Goal: Navigation & Orientation: Find specific page/section

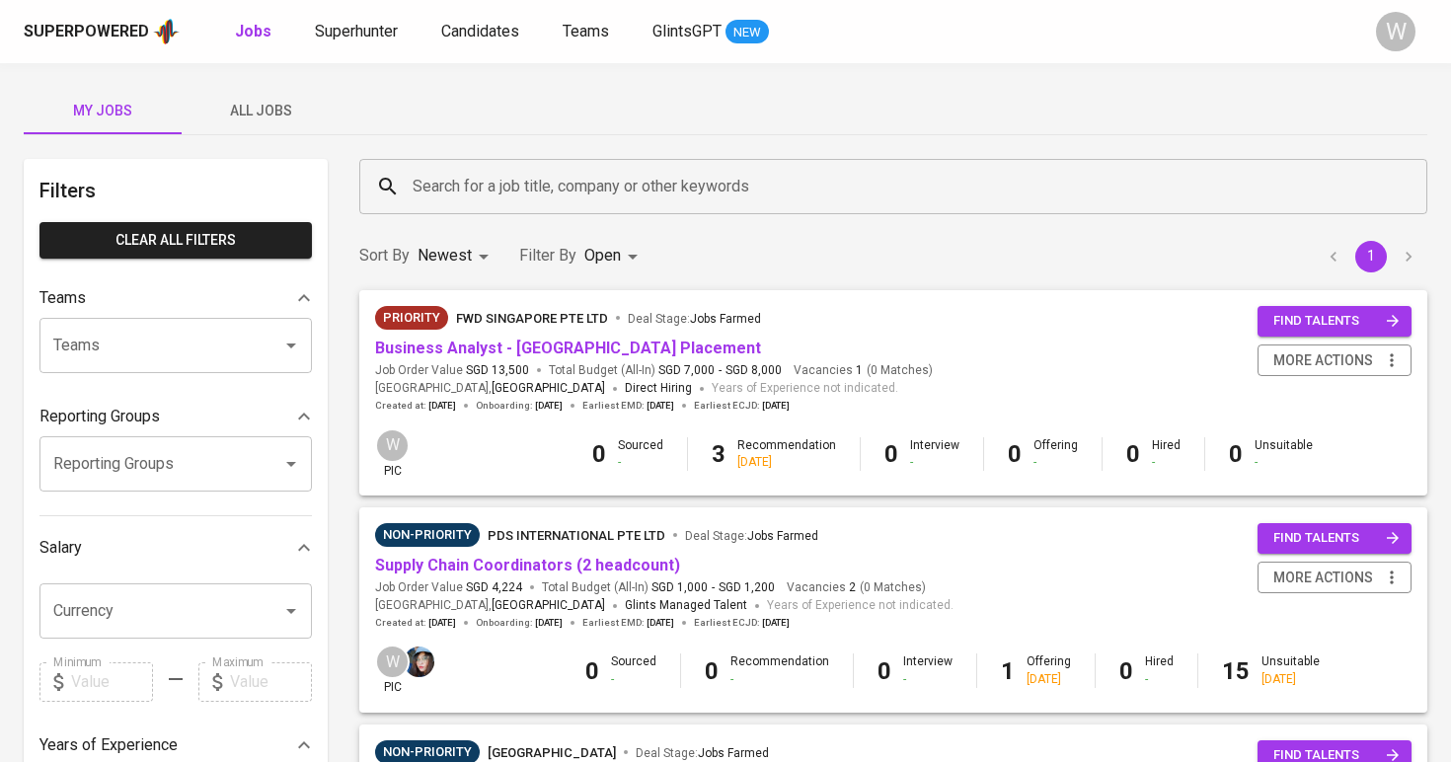
click at [272, 110] on span "All Jobs" at bounding box center [260, 111] width 134 height 25
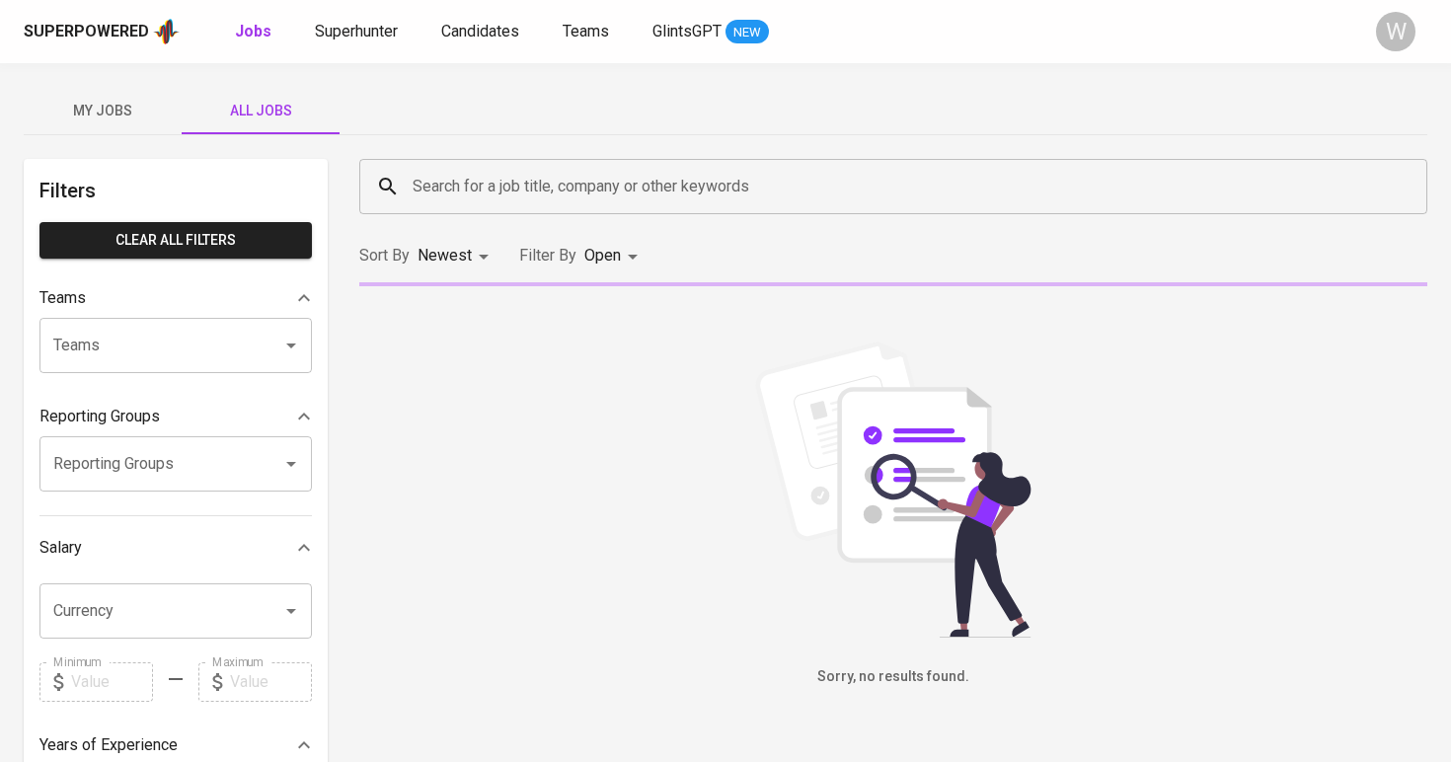
click at [588, 184] on input "Search for a job title, company or other keywords" at bounding box center [898, 186] width 981 height 37
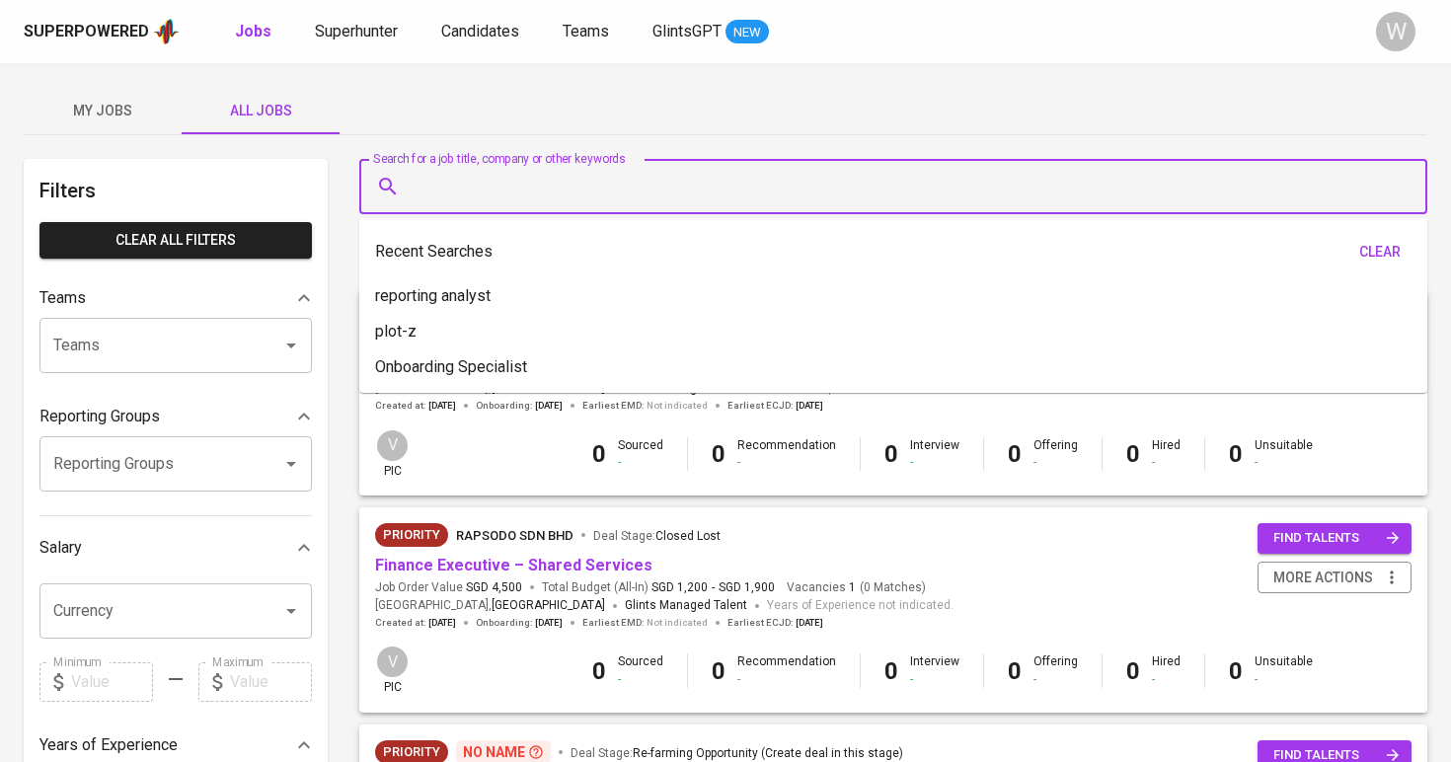
click at [141, 94] on button "My Jobs" at bounding box center [103, 110] width 158 height 47
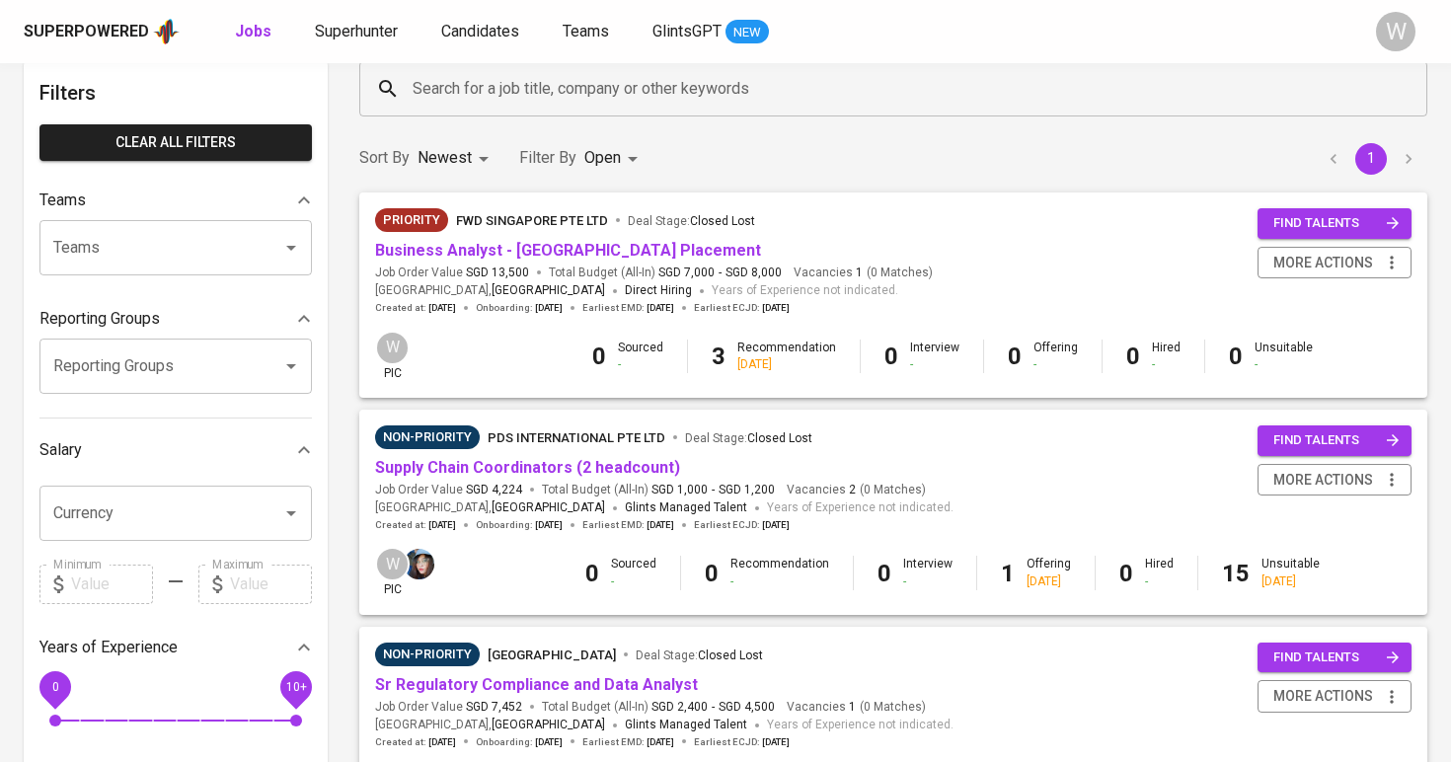
scroll to position [148, 0]
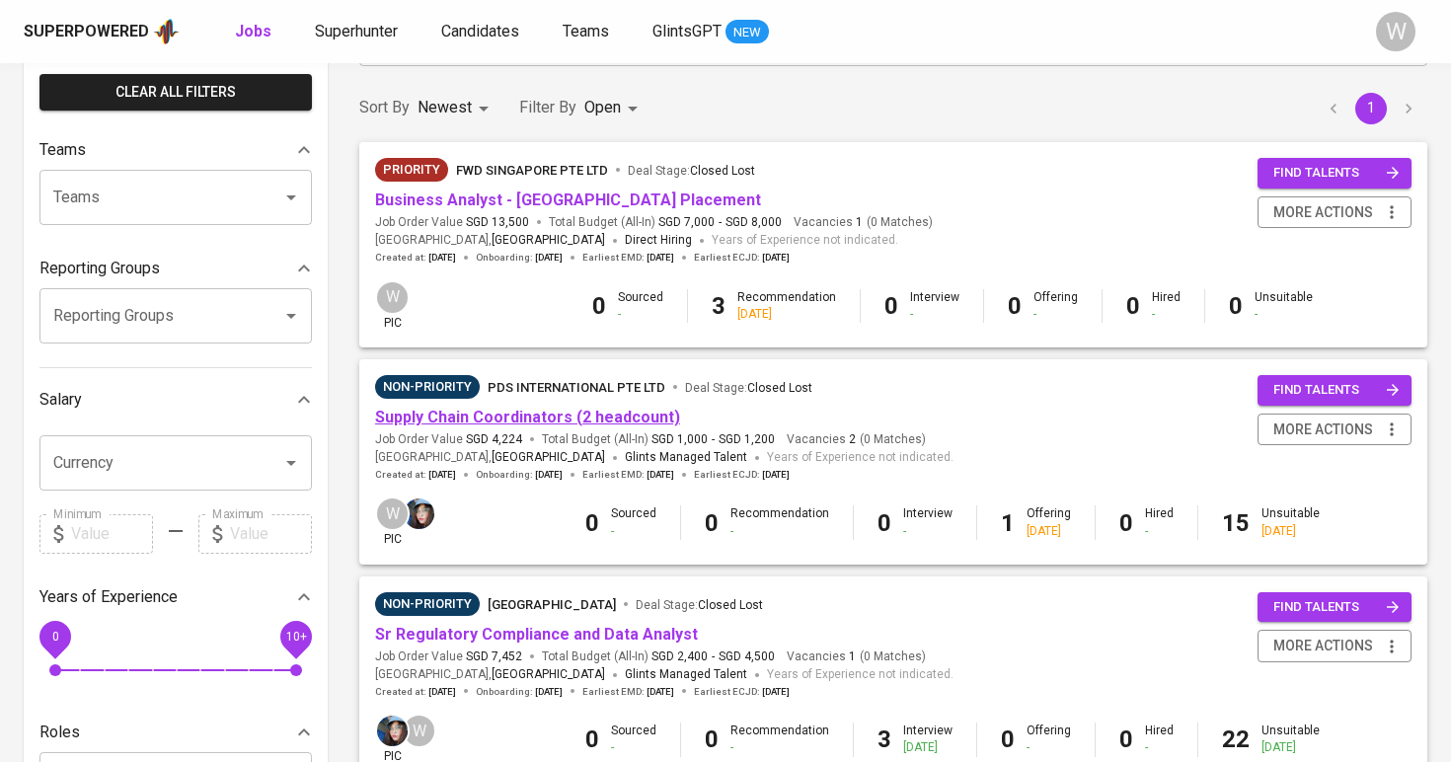
click at [535, 412] on link "Supply Chain Coordinators (2 headcount)" at bounding box center [527, 417] width 305 height 19
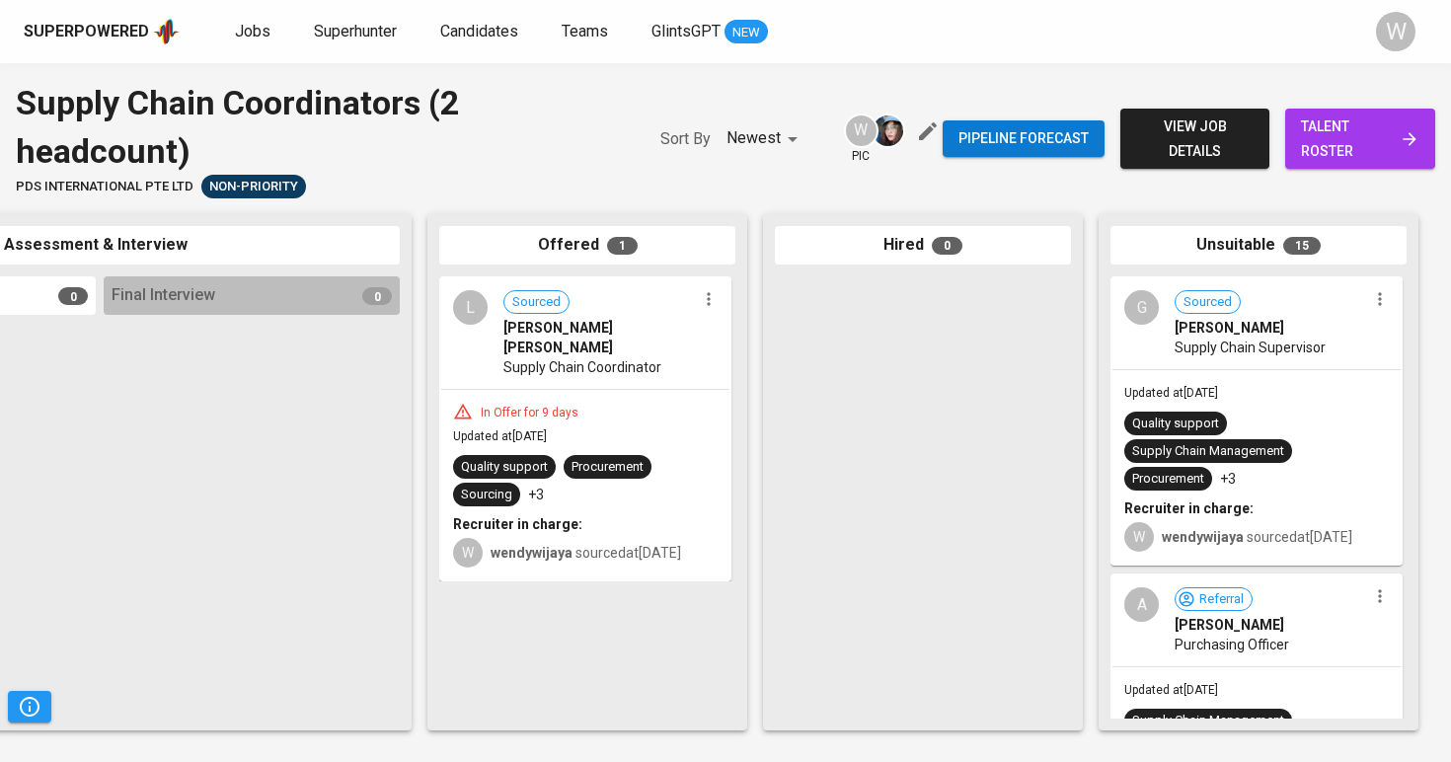
scroll to position [0, 899]
click at [1340, 123] on span "talent roster" at bounding box center [1360, 138] width 118 height 48
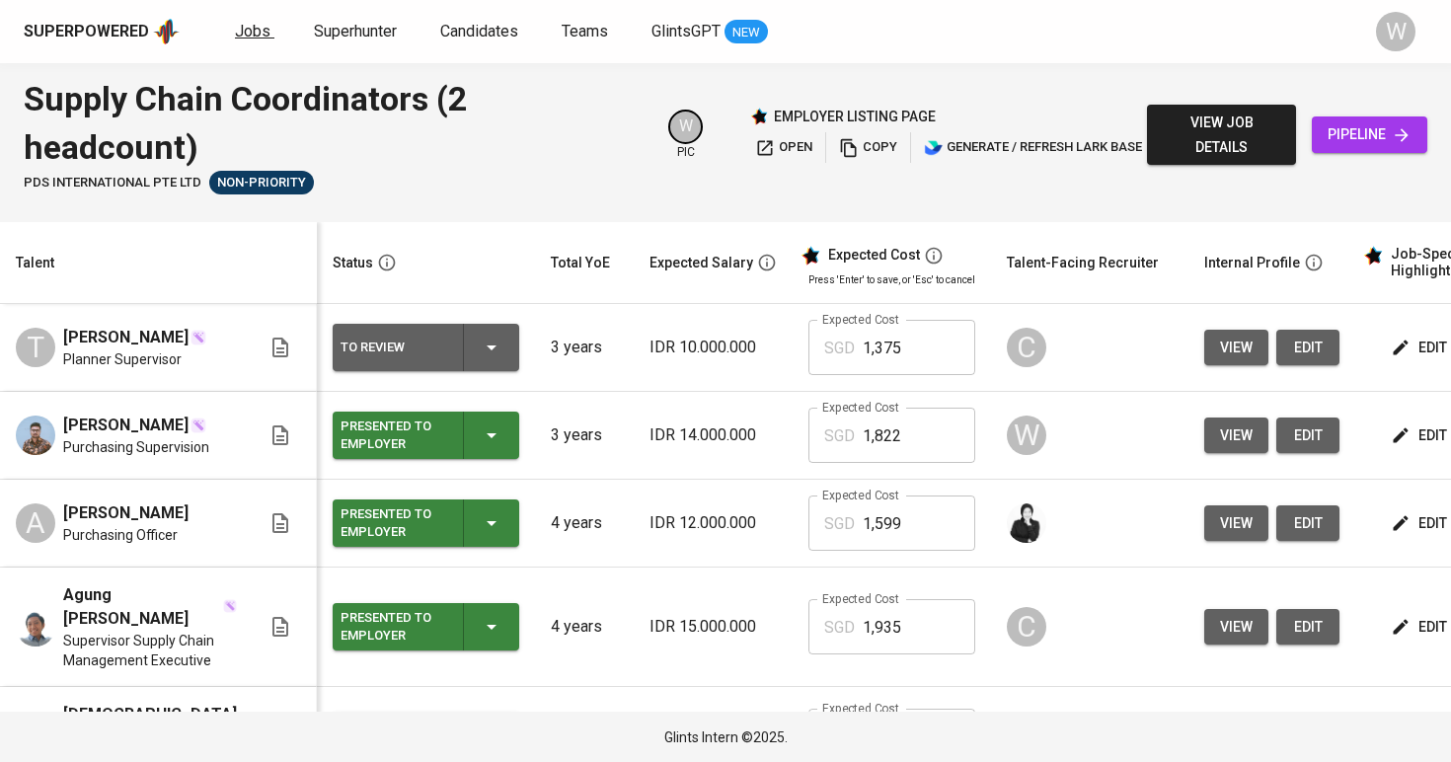
click at [266, 25] on link "Jobs" at bounding box center [254, 32] width 39 height 25
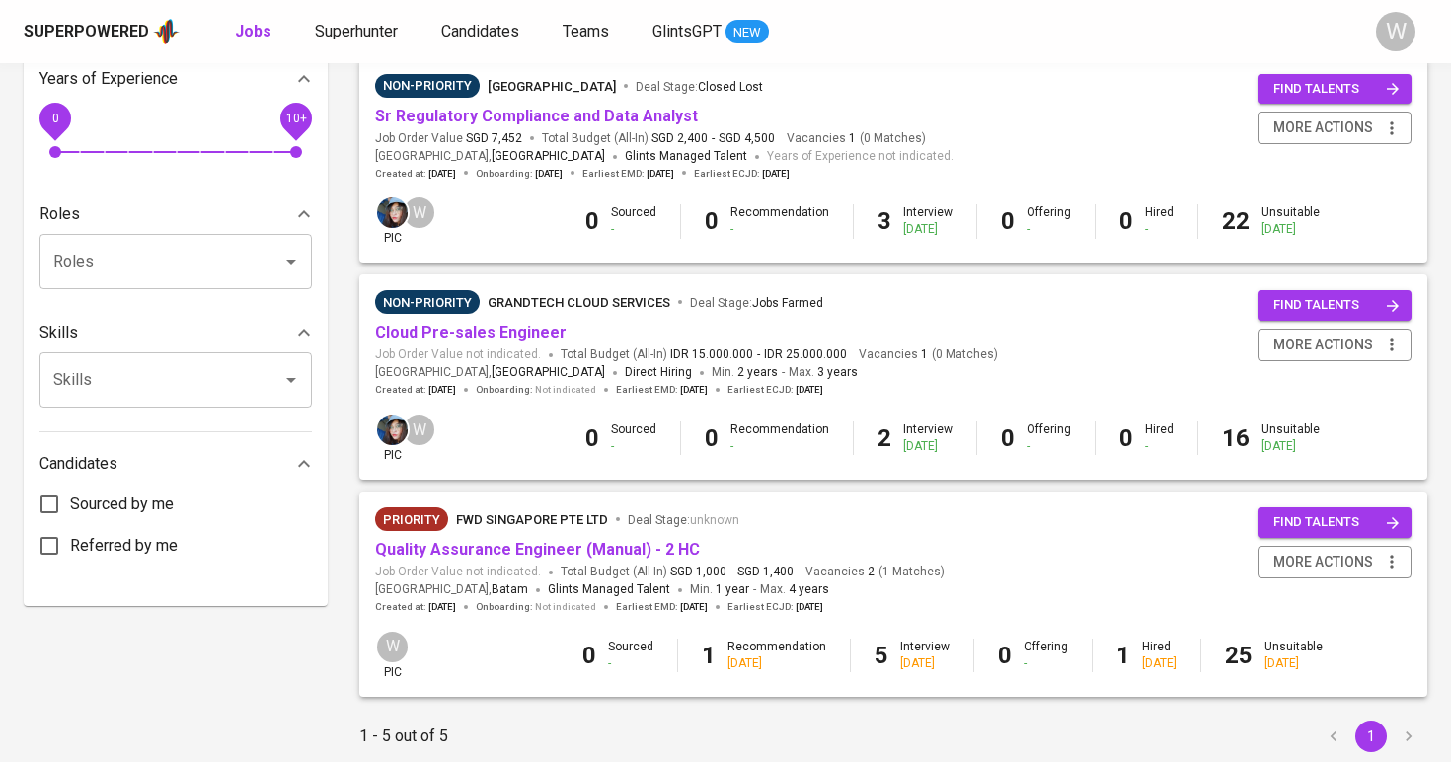
scroll to position [666, 0]
click at [489, 540] on link "Quality Assurance Engineer (Manual) - 2 HC" at bounding box center [537, 549] width 325 height 19
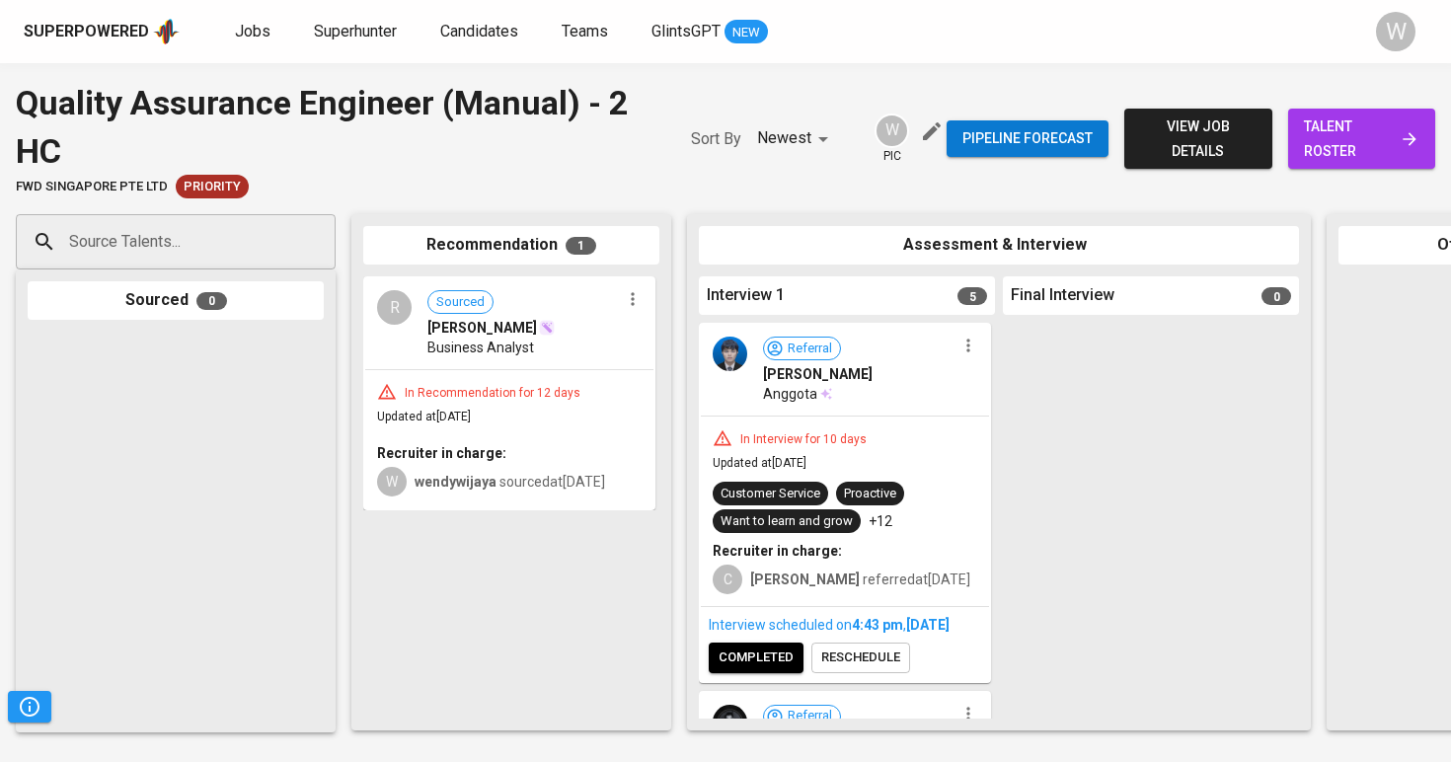
click at [1375, 130] on span "talent roster" at bounding box center [1360, 138] width 115 height 48
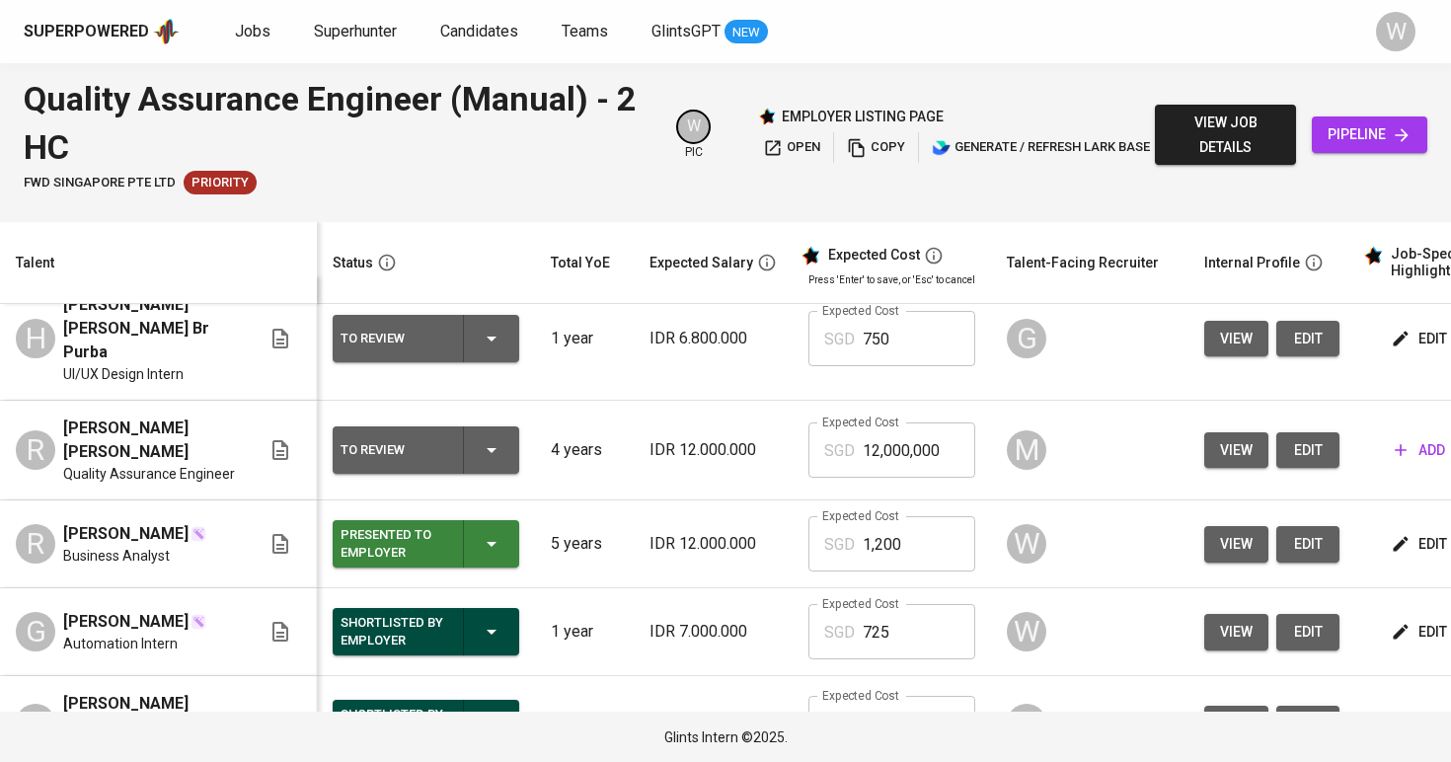
scroll to position [31, 0]
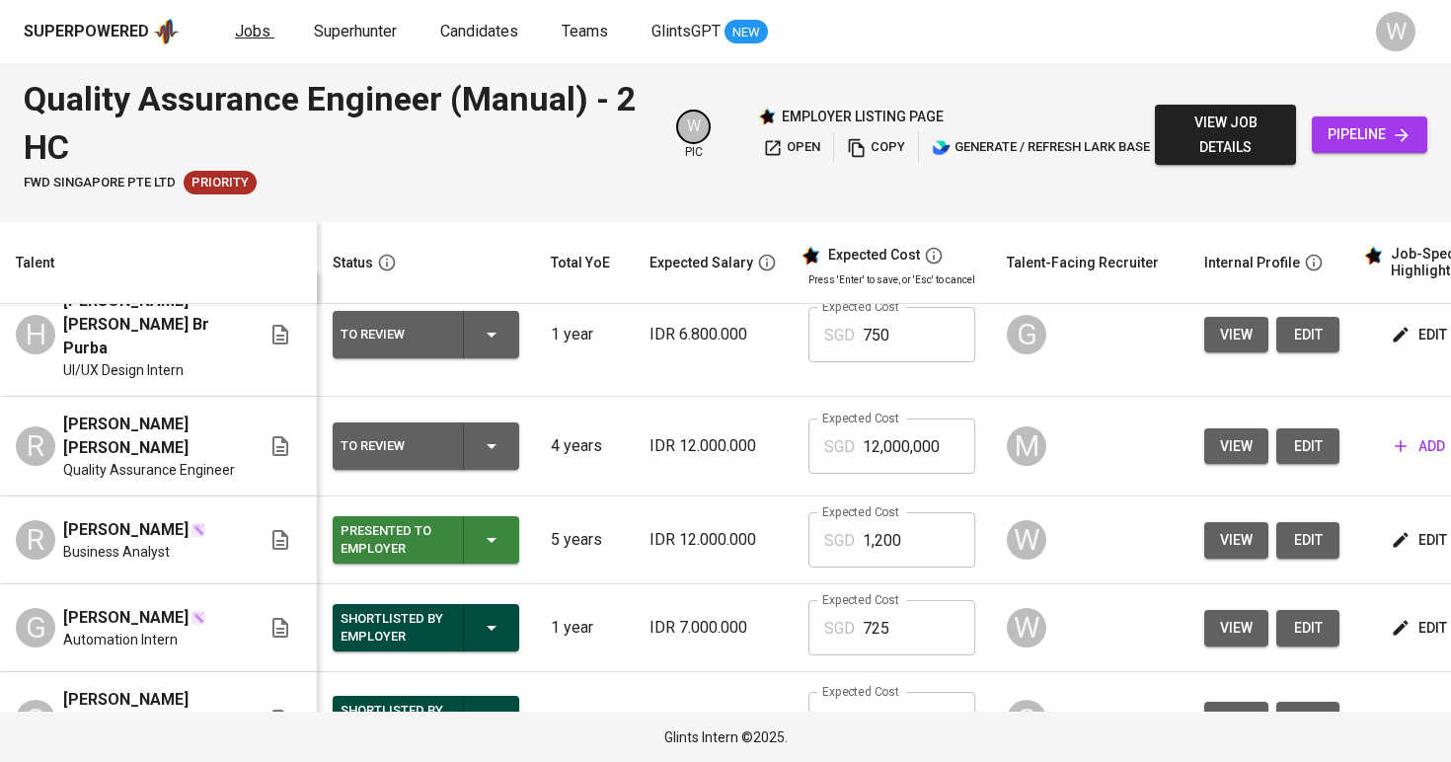
click at [247, 33] on span "Jobs" at bounding box center [253, 31] width 36 height 19
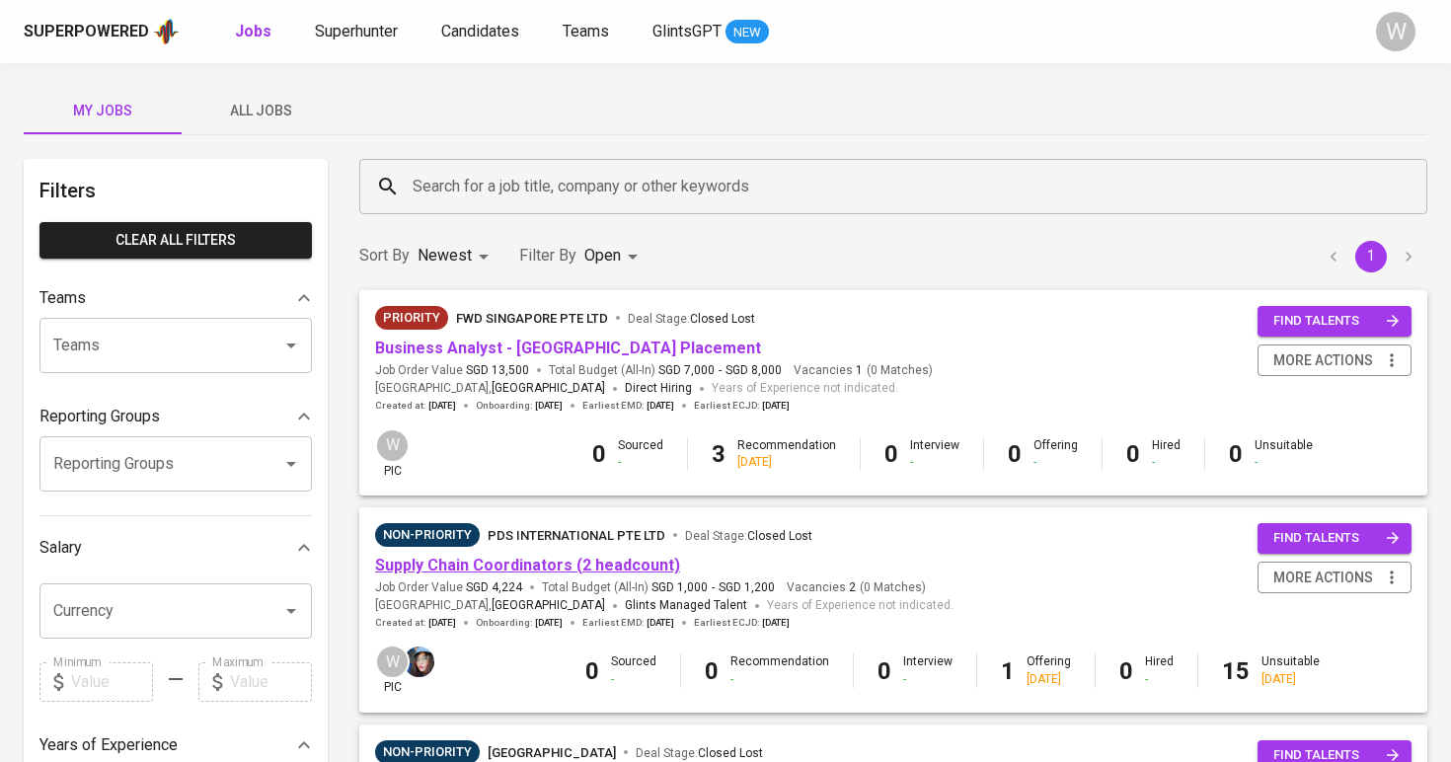
click at [517, 556] on link "Supply Chain Coordinators (2 headcount)" at bounding box center [527, 565] width 305 height 19
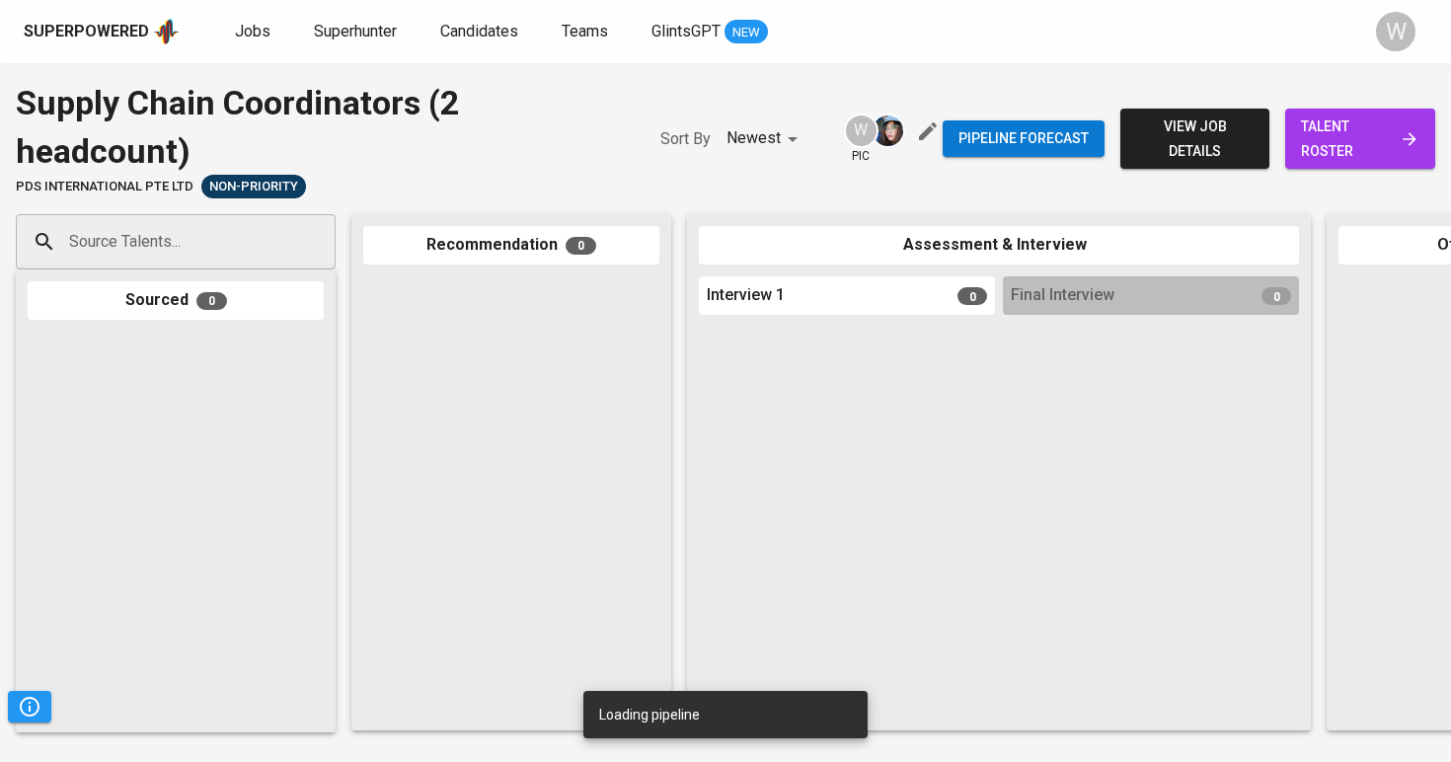
click at [1357, 158] on span "talent roster" at bounding box center [1360, 138] width 118 height 48
